Goal: Browse casually: Explore the website without a specific task or goal

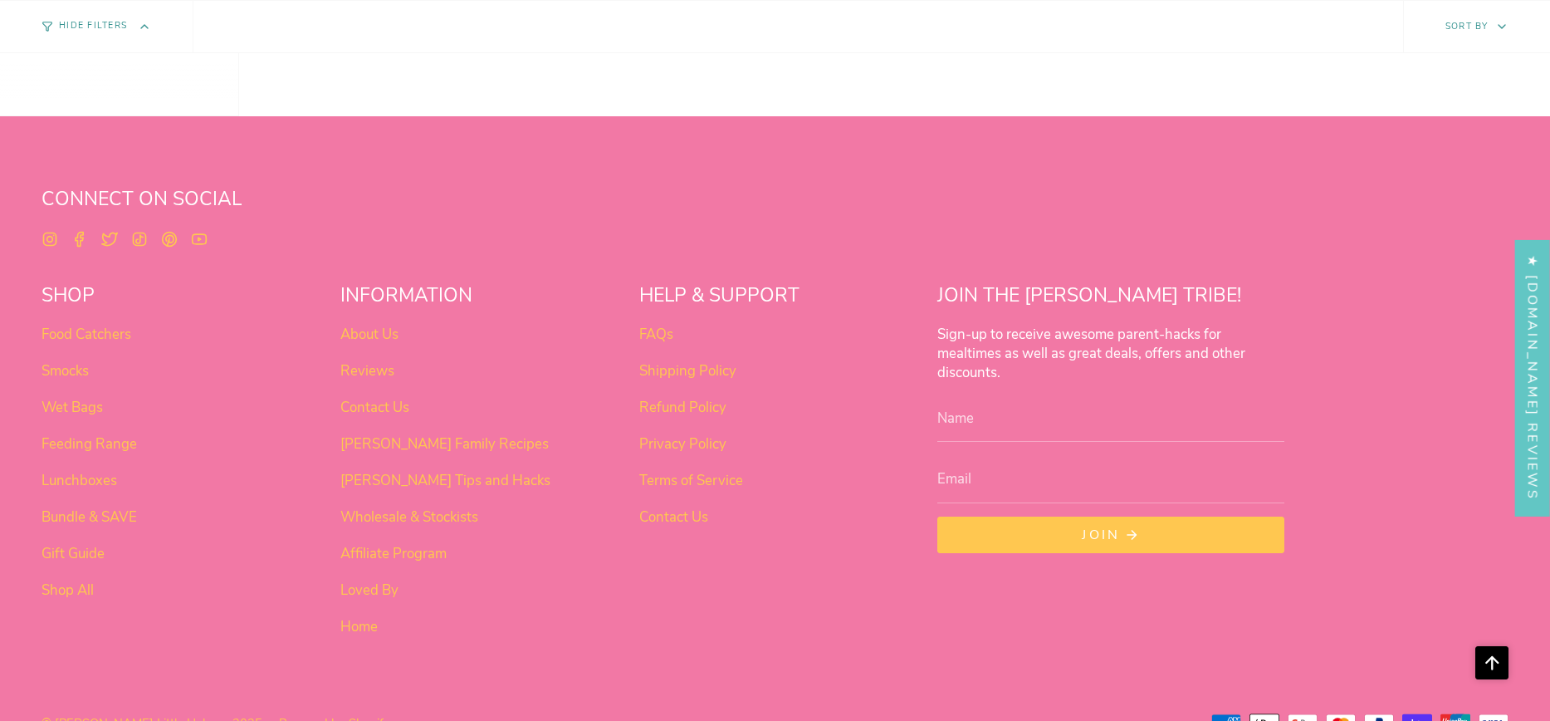
scroll to position [1418, 0]
